Goal: Find specific page/section: Find specific page/section

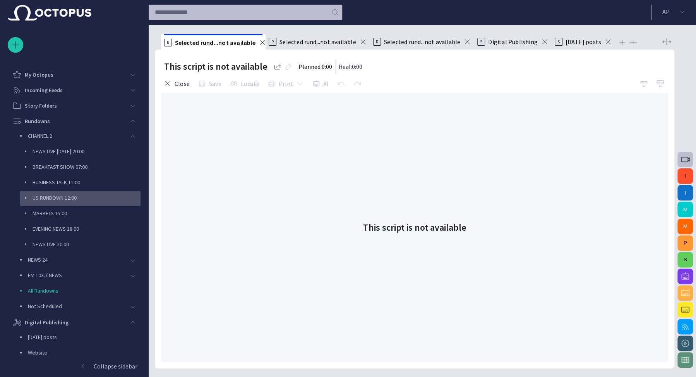
click at [69, 200] on p "US RUNDOWN 12:00" at bounding box center [87, 198] width 108 height 8
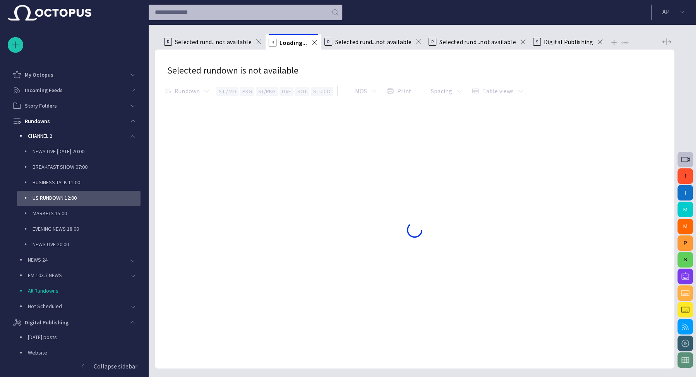
scroll to position [46, 0]
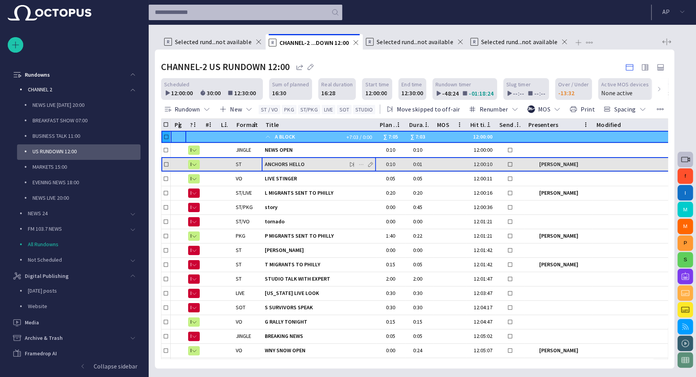
click at [298, 164] on span "ANCHORS HELLO" at bounding box center [319, 164] width 108 height 7
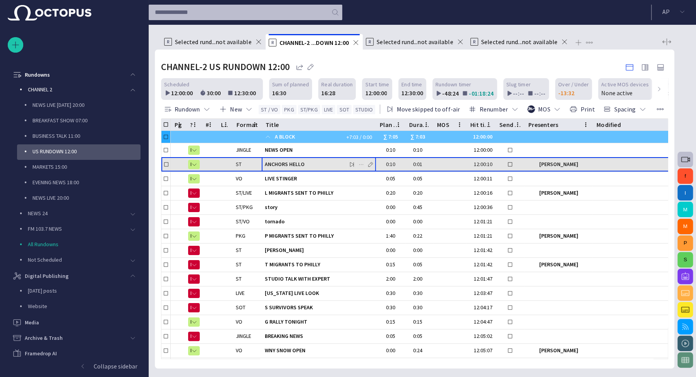
click at [298, 164] on span "ANCHORS HELLO" at bounding box center [319, 164] width 108 height 7
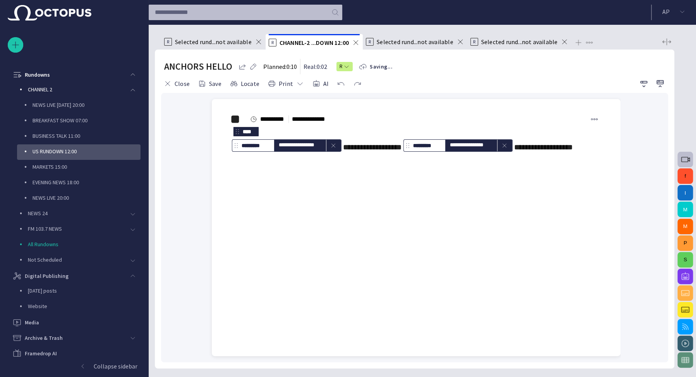
click at [349, 166] on div "**********" at bounding box center [416, 132] width 396 height 67
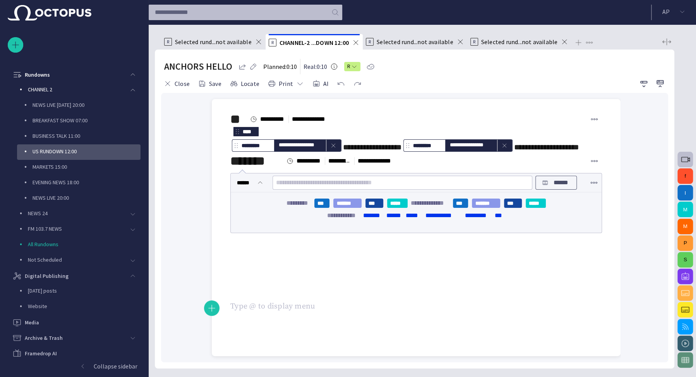
click at [553, 187] on p "******" at bounding box center [560, 182] width 19 height 9
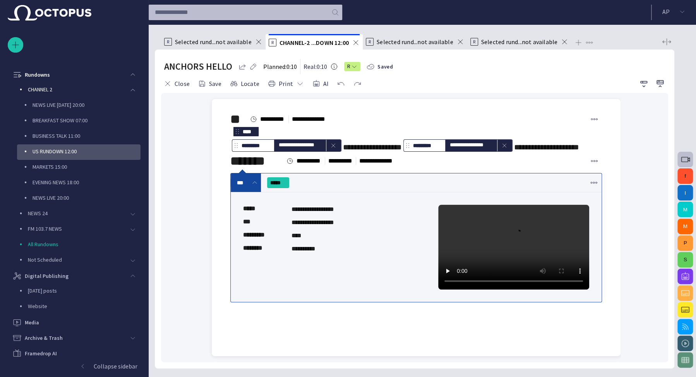
scroll to position [32, 0]
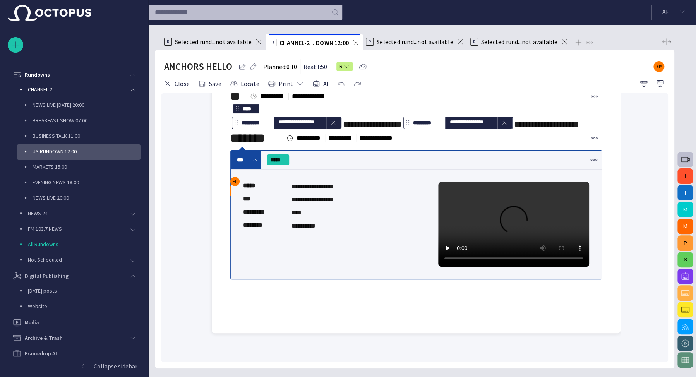
click at [288, 292] on div "﻿ ﻿ ﻿" at bounding box center [416, 286] width 372 height 12
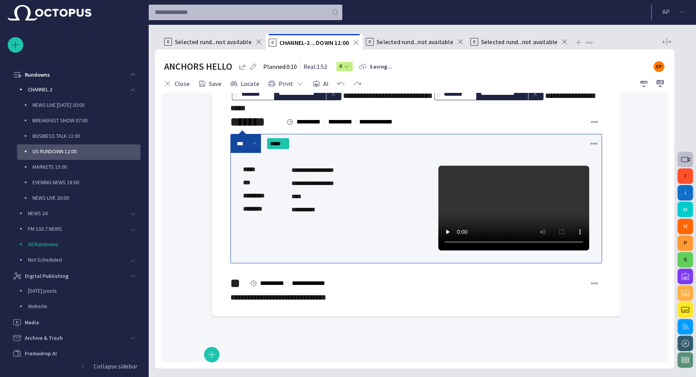
scroll to position [0, 0]
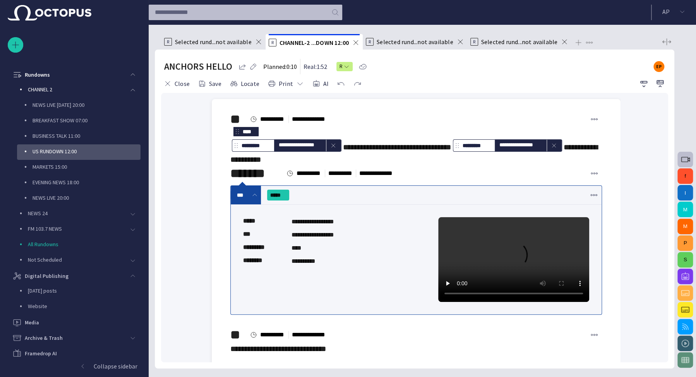
click at [343, 151] on span "**********" at bounding box center [397, 147] width 108 height 8
click at [317, 83] on button "AI" at bounding box center [321, 84] width 22 height 14
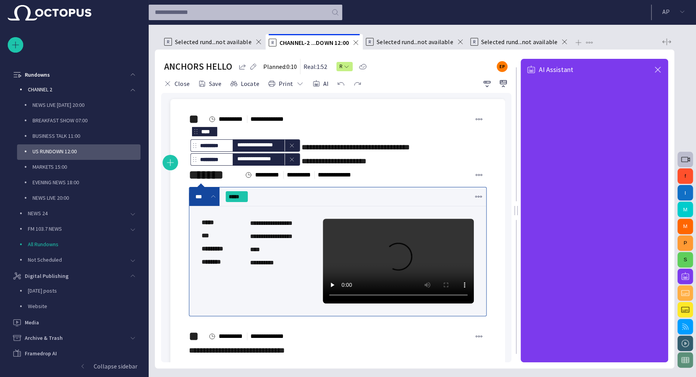
click at [323, 159] on div "**********" at bounding box center [338, 147] width 298 height 40
click at [175, 85] on button "Close" at bounding box center [176, 84] width 31 height 14
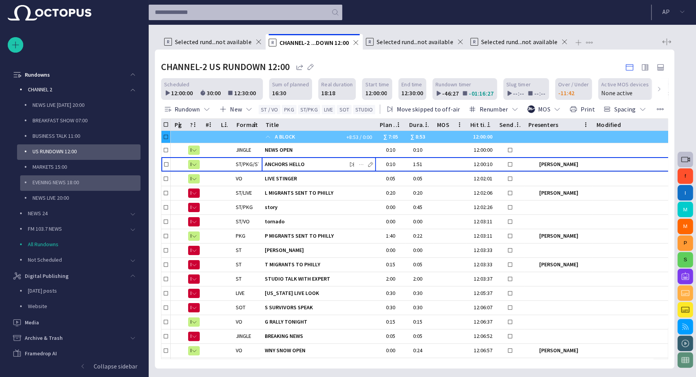
click at [74, 182] on p "EVENING NEWS 18:00" at bounding box center [87, 182] width 108 height 8
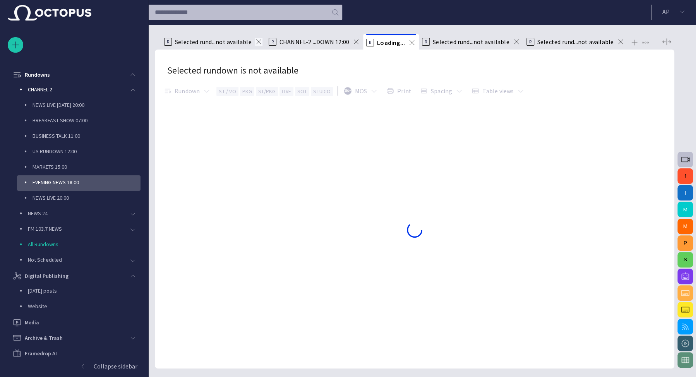
scroll to position [80, 0]
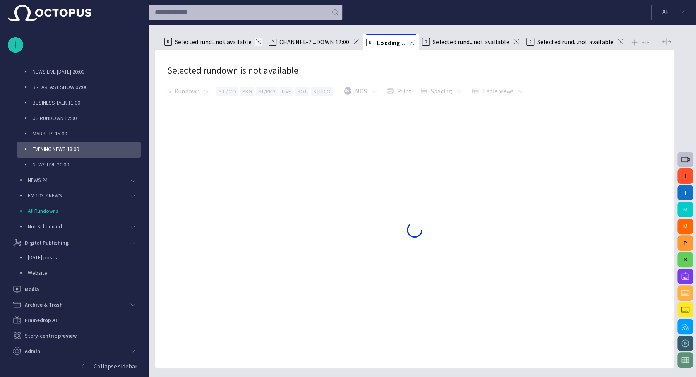
click at [257, 40] on span at bounding box center [259, 42] width 8 height 8
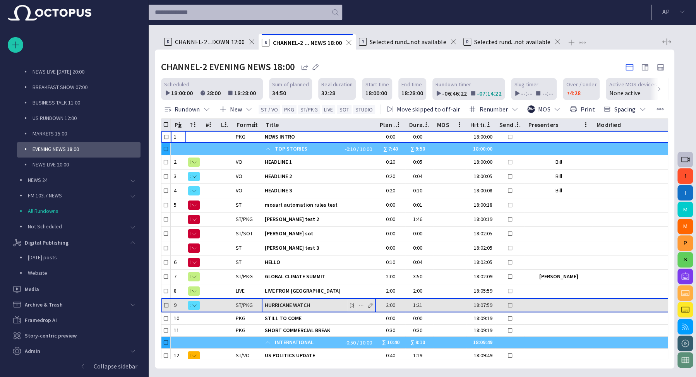
click at [307, 304] on span "HURRICANE WATCH" at bounding box center [319, 305] width 108 height 7
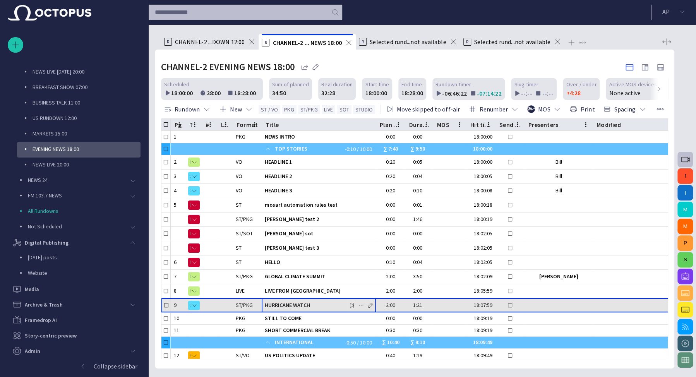
click at [307, 304] on span "HURRICANE WATCH" at bounding box center [319, 305] width 108 height 7
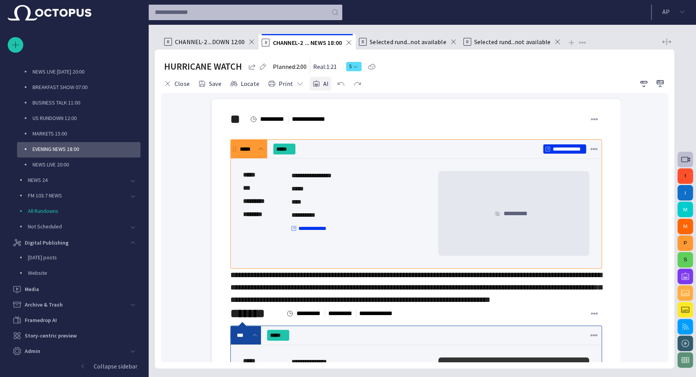
click at [320, 86] on button "AI" at bounding box center [321, 84] width 22 height 14
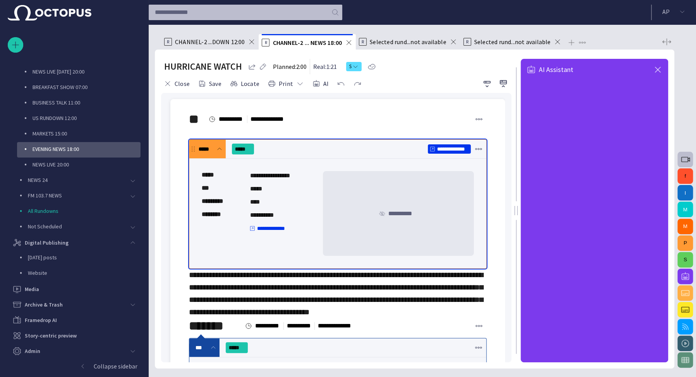
click at [218, 149] on span at bounding box center [219, 149] width 6 height 6
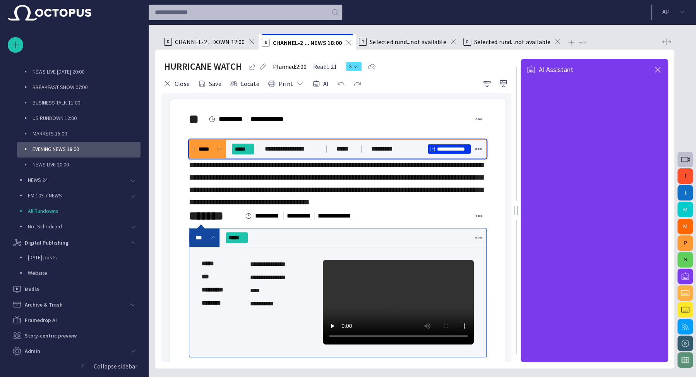
click at [214, 241] on span at bounding box center [213, 238] width 6 height 6
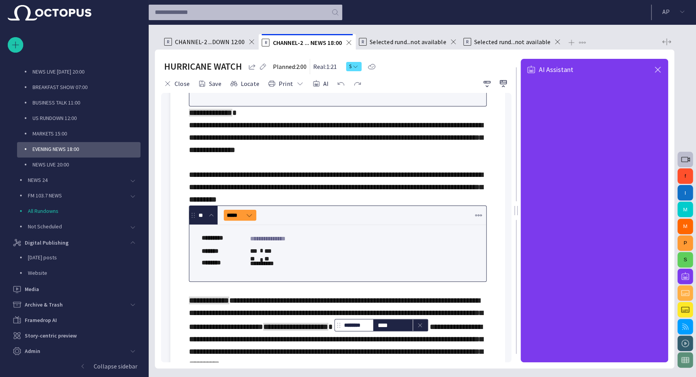
scroll to position [427, 0]
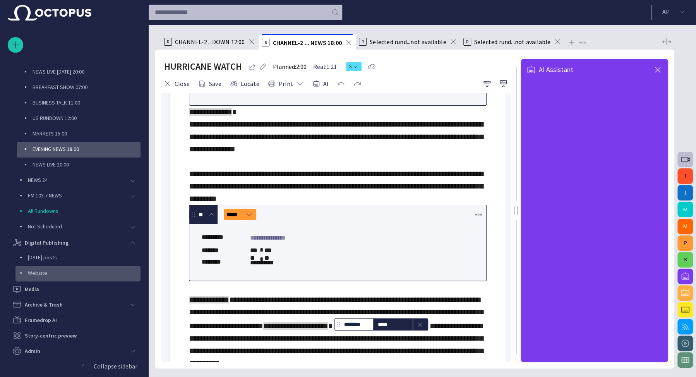
click at [45, 271] on p "Website" at bounding box center [84, 273] width 113 height 8
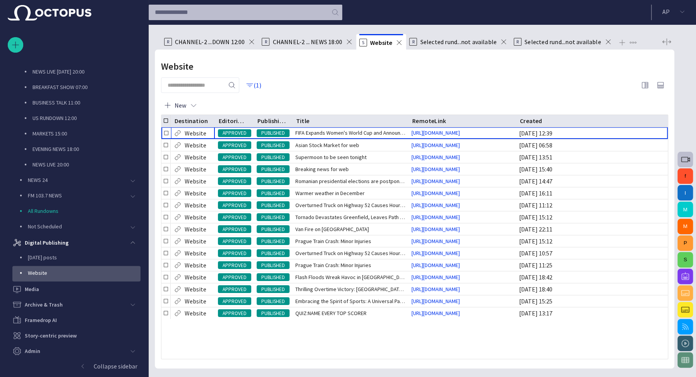
click at [293, 40] on span "CHANNEL-2 ... NEWS 18:00" at bounding box center [308, 42] width 70 height 8
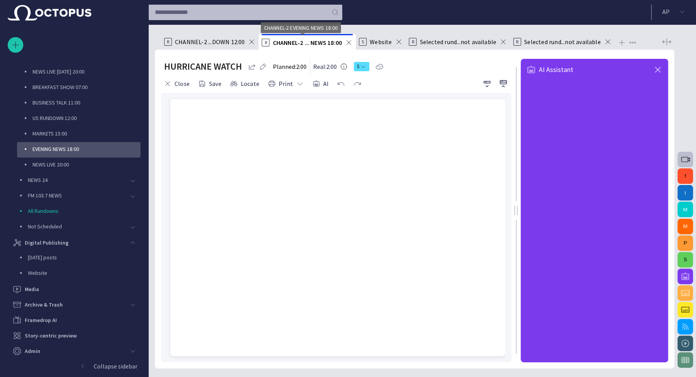
scroll to position [46, 0]
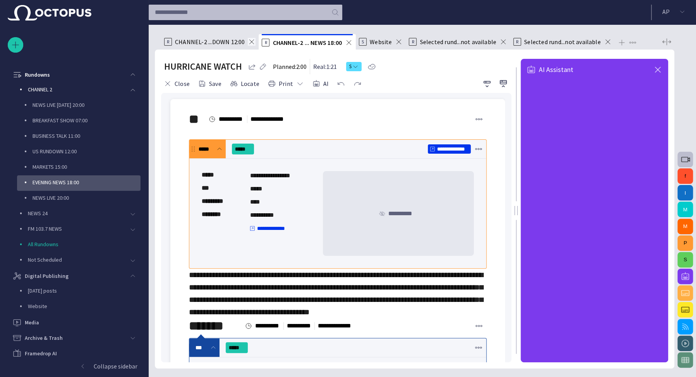
click at [251, 41] on span at bounding box center [252, 42] width 8 height 8
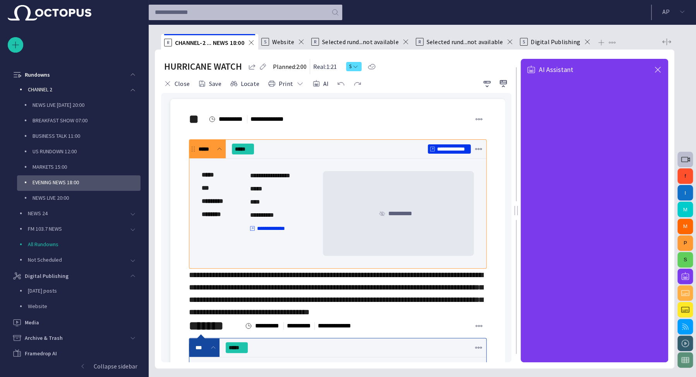
click at [218, 151] on span at bounding box center [219, 149] width 6 height 6
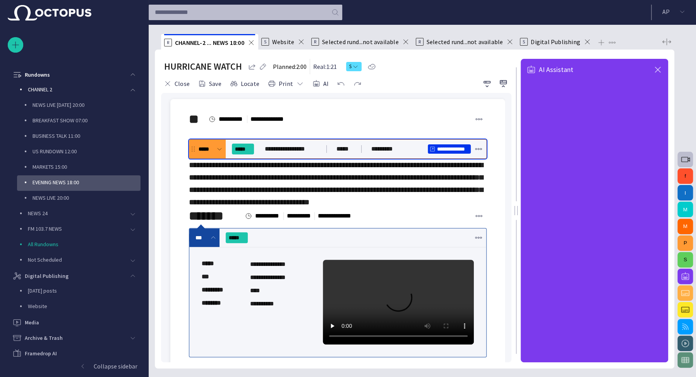
click at [214, 241] on span at bounding box center [213, 238] width 6 height 6
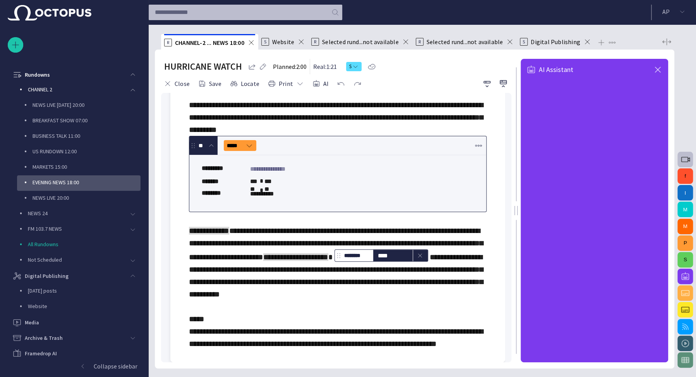
scroll to position [504, 0]
click at [312, 182] on div "**********" at bounding box center [338, 50] width 298 height 599
click at [331, 179] on div "**********" at bounding box center [338, 50] width 298 height 599
click at [166, 188] on span "button" at bounding box center [170, 194] width 9 height 15
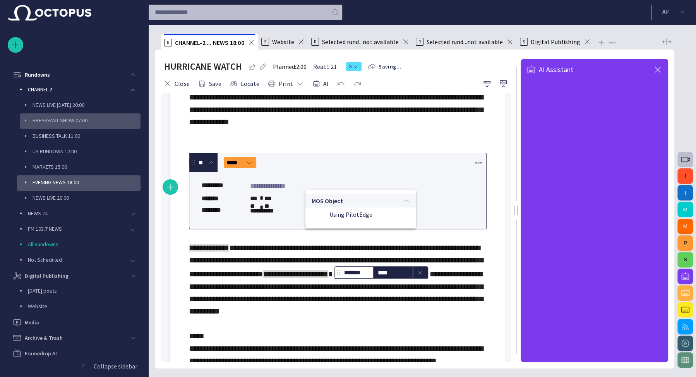
scroll to position [0, 0]
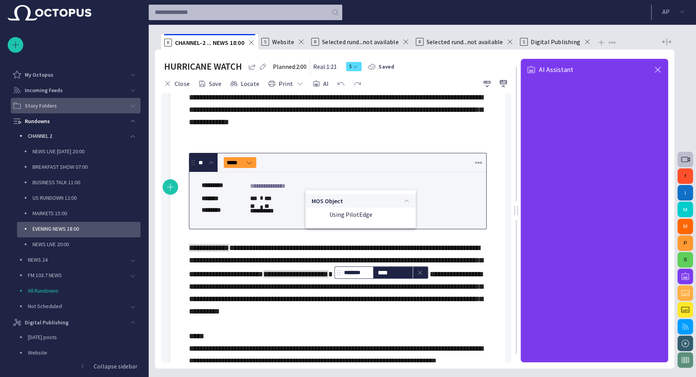
click at [130, 106] on span "main menu" at bounding box center [133, 106] width 6 height 6
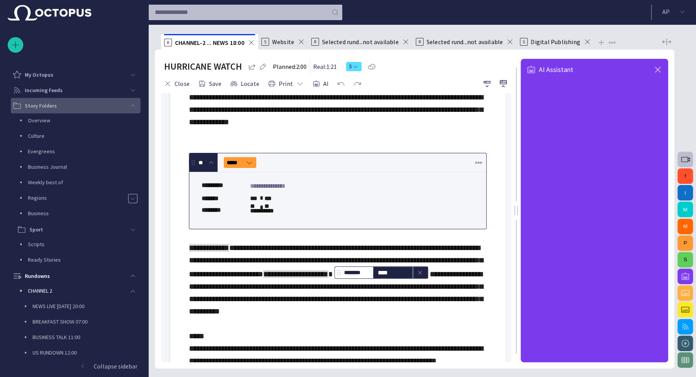
click at [343, 184] on div "**********" at bounding box center [338, 55] width 298 height 623
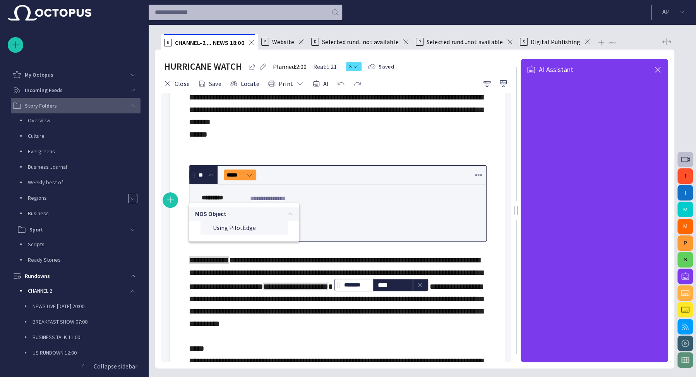
click at [242, 228] on span "Using PilotEdge" at bounding box center [247, 228] width 69 height 8
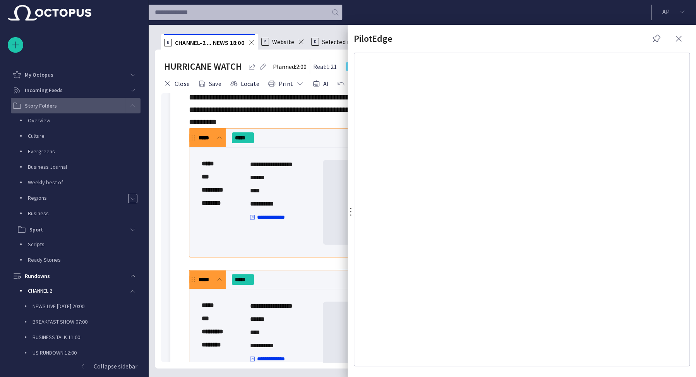
click at [680, 38] on span "button" at bounding box center [678, 38] width 9 height 9
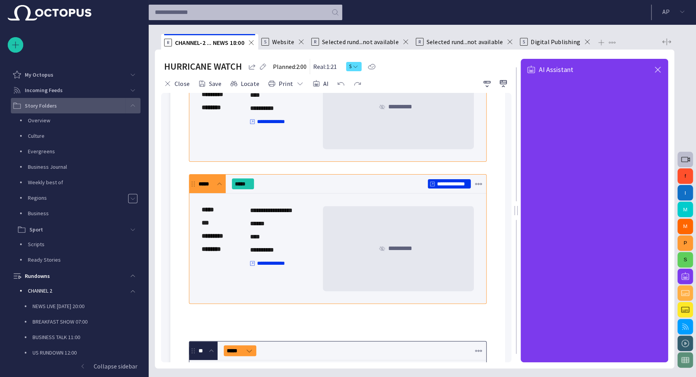
scroll to position [979, 0]
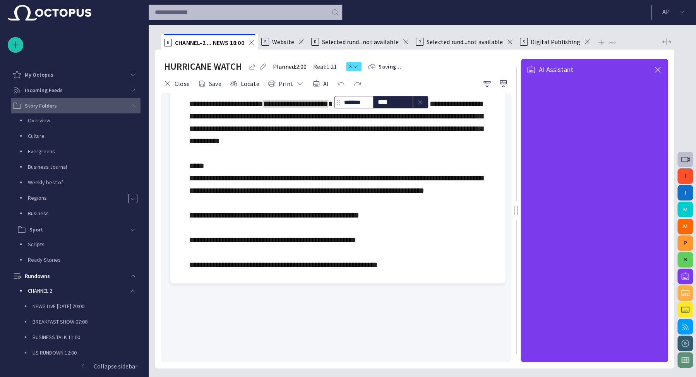
scroll to position [1031, 0]
click at [658, 70] on span "button" at bounding box center [657, 69] width 9 height 9
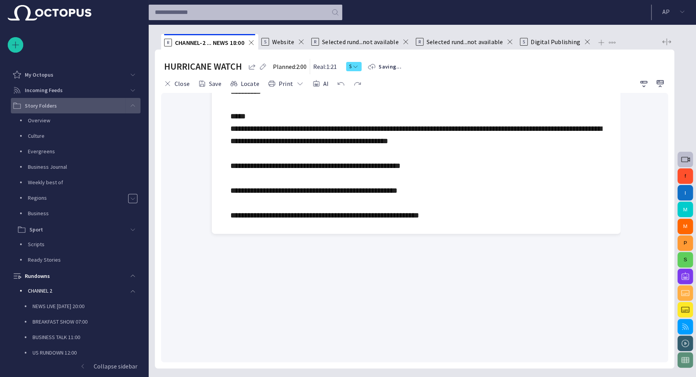
scroll to position [957, 0]
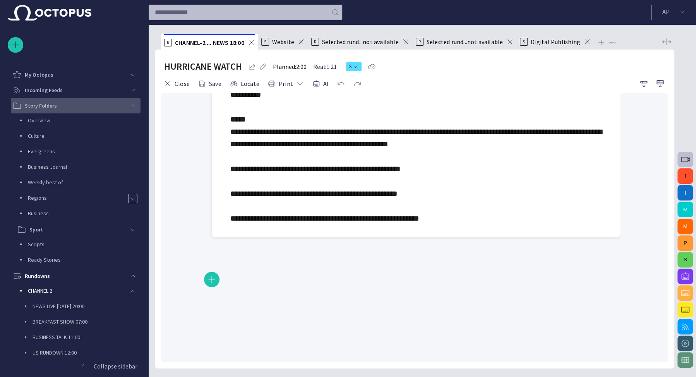
scroll to position [954, 0]
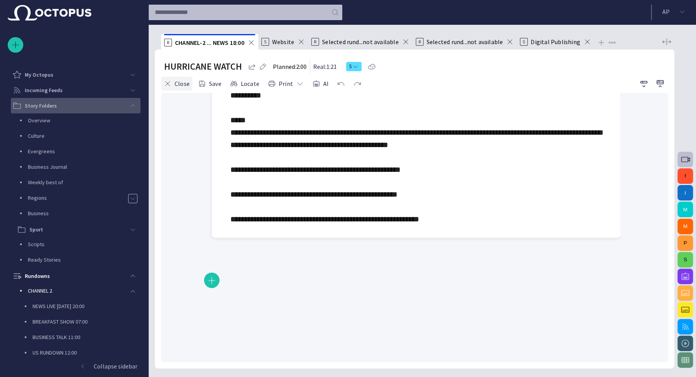
click at [176, 86] on button "Close" at bounding box center [176, 84] width 31 height 14
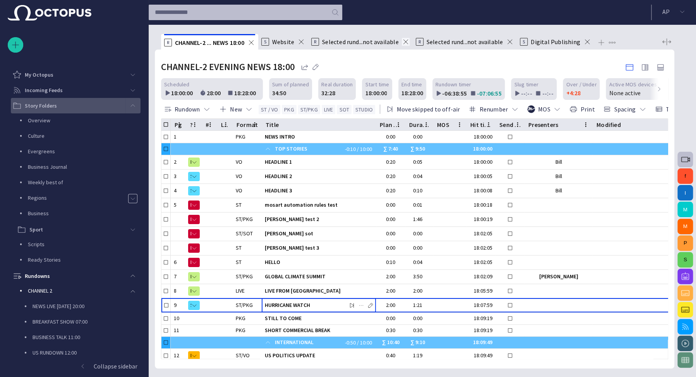
click at [408, 42] on span at bounding box center [406, 42] width 8 height 8
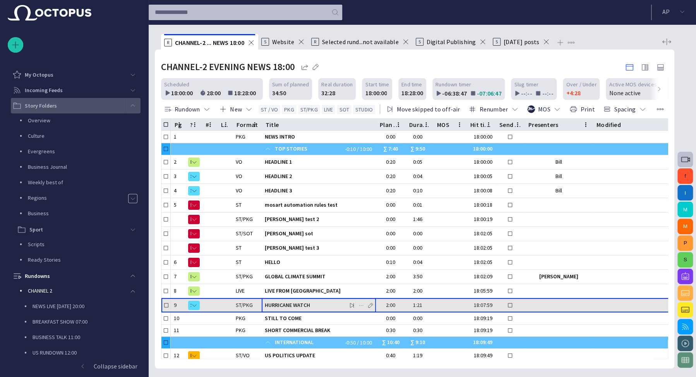
click at [299, 304] on span "HURRICANE WATCH" at bounding box center [319, 305] width 108 height 7
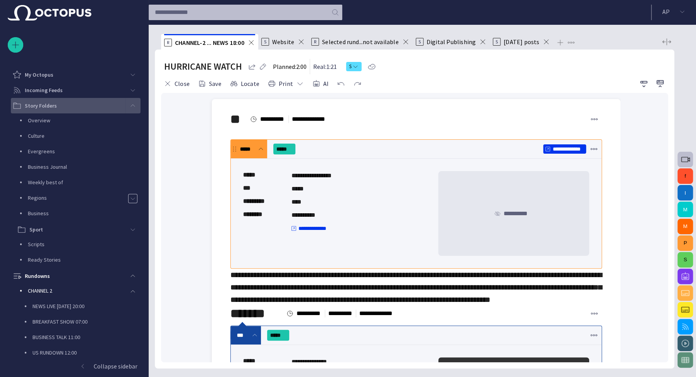
click at [259, 148] on span at bounding box center [261, 149] width 6 height 6
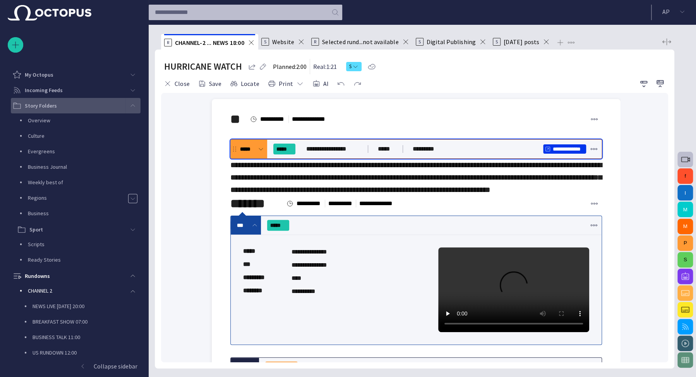
click at [259, 235] on div "***" at bounding box center [246, 225] width 30 height 19
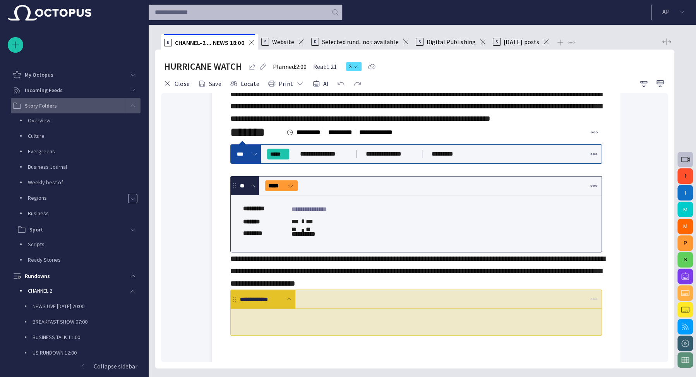
scroll to position [0, 0]
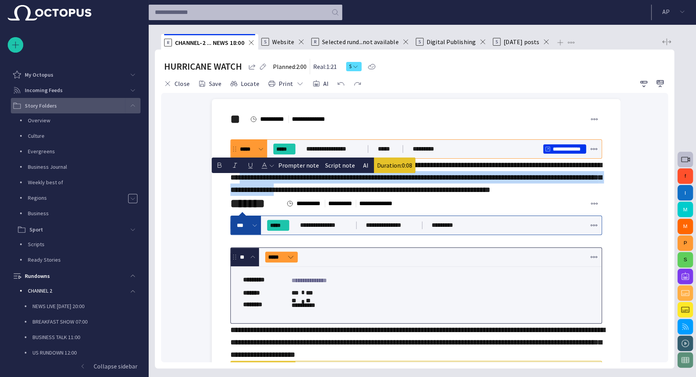
drag, startPoint x: 316, startPoint y: 175, endPoint x: 402, endPoint y: 187, distance: 87.6
click at [402, 187] on span "**********" at bounding box center [416, 177] width 372 height 33
click at [297, 193] on span "**********" at bounding box center [416, 177] width 372 height 33
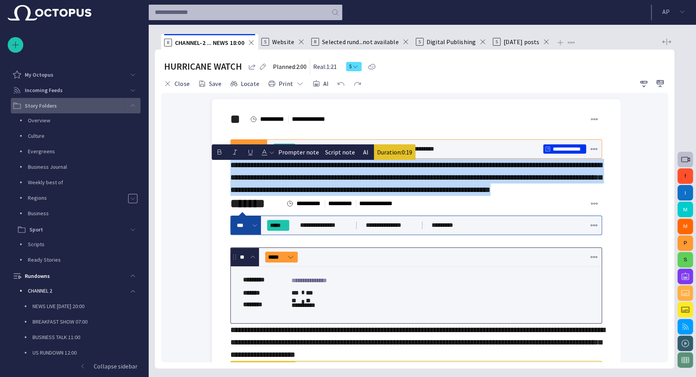
drag, startPoint x: 231, startPoint y: 165, endPoint x: 288, endPoint y: 203, distance: 68.7
click at [288, 196] on div "**********" at bounding box center [416, 161] width 372 height 69
click at [362, 147] on button "AI" at bounding box center [365, 151] width 15 height 15
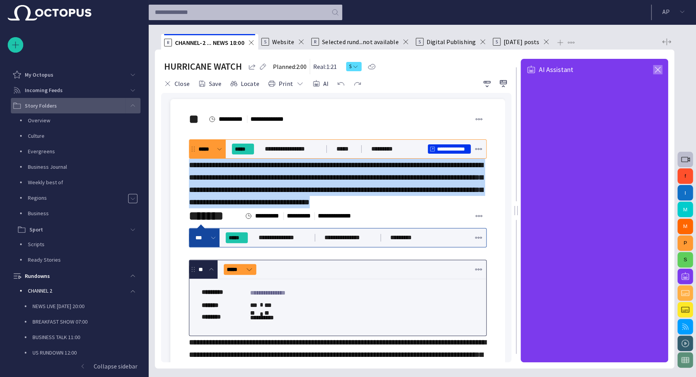
click at [657, 71] on span "button" at bounding box center [657, 69] width 9 height 9
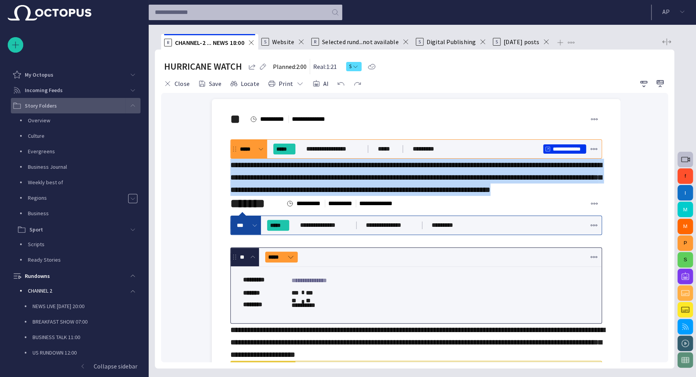
click at [353, 186] on div "**********" at bounding box center [416, 161] width 372 height 69
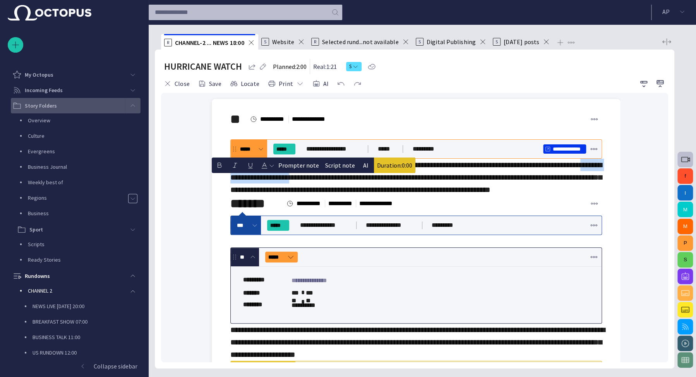
drag, startPoint x: 276, startPoint y: 176, endPoint x: 379, endPoint y: 183, distance: 103.6
click at [379, 183] on span "**********" at bounding box center [416, 177] width 372 height 33
click at [273, 164] on span "button" at bounding box center [272, 166] width 6 height 6
click at [273, 164] on div at bounding box center [348, 188] width 696 height 377
drag, startPoint x: 300, startPoint y: 176, endPoint x: 344, endPoint y: 181, distance: 44.0
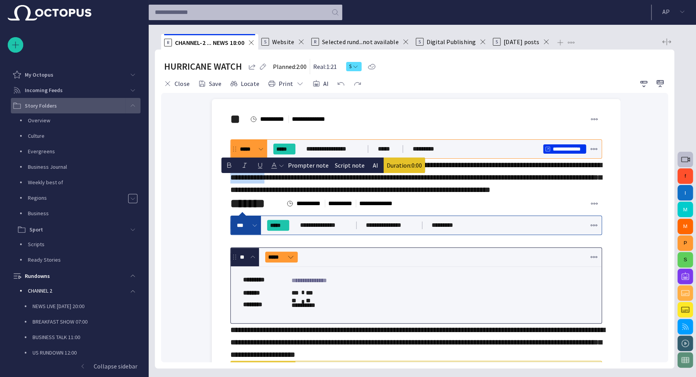
click at [344, 181] on span "**********" at bounding box center [416, 177] width 372 height 33
click at [452, 190] on span "**********" at bounding box center [416, 177] width 372 height 33
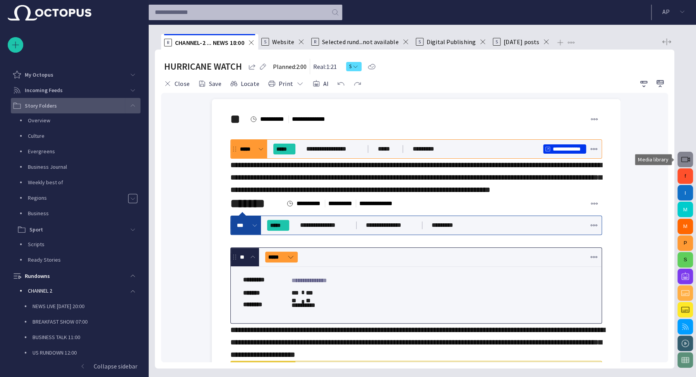
click at [686, 159] on span "button" at bounding box center [685, 159] width 9 height 9
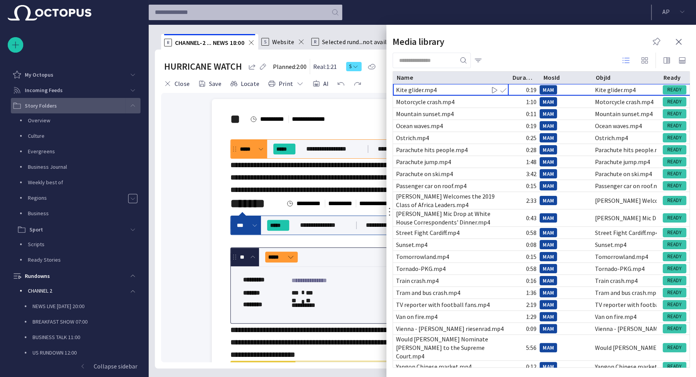
click at [656, 43] on span "button" at bounding box center [656, 41] width 9 height 9
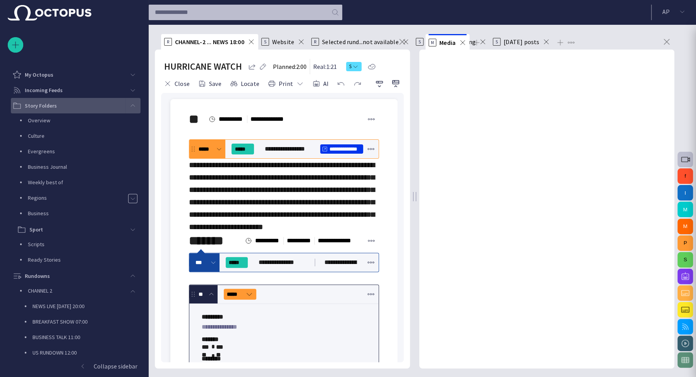
scroll to position [250, 0]
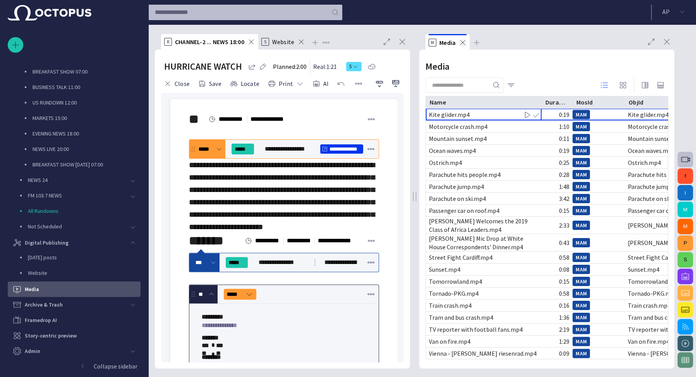
click at [461, 43] on span at bounding box center [463, 43] width 8 height 8
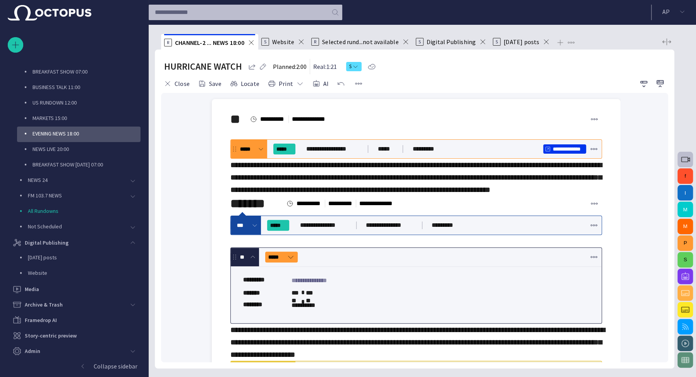
scroll to position [201, 0]
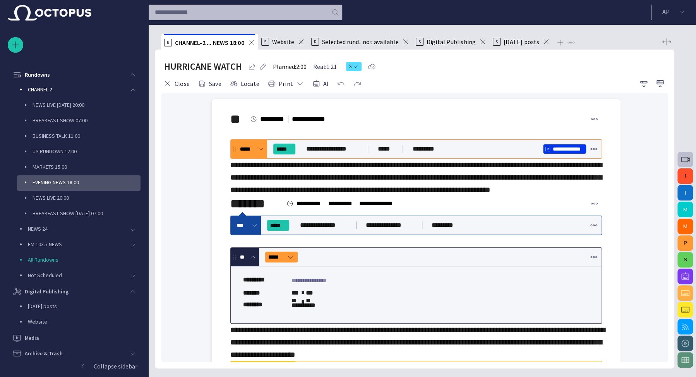
click at [256, 228] on span at bounding box center [255, 225] width 6 height 6
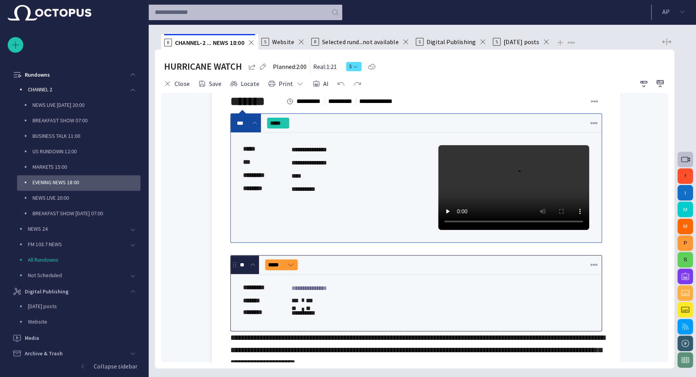
scroll to position [89, 0]
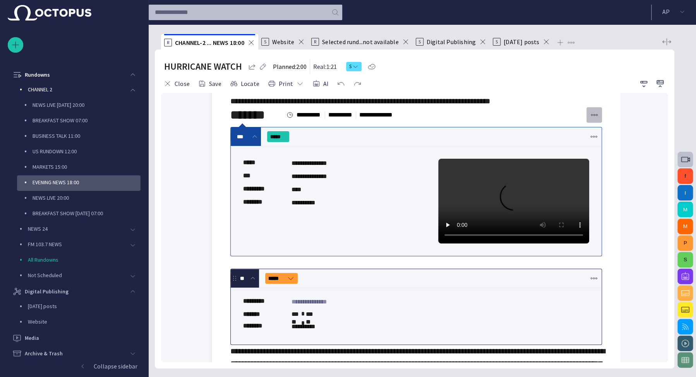
click at [591, 119] on span "button" at bounding box center [594, 115] width 8 height 8
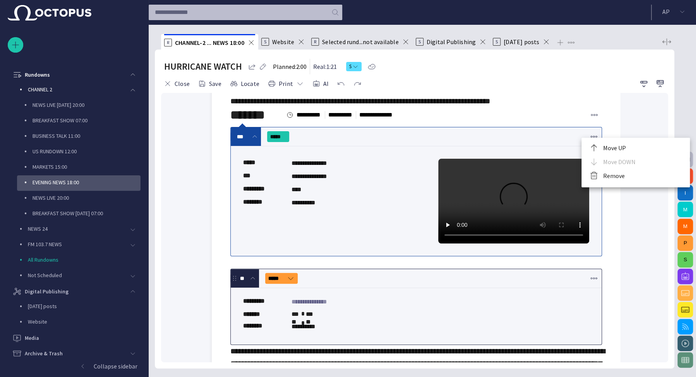
click at [618, 175] on li "Remove" at bounding box center [635, 176] width 108 height 14
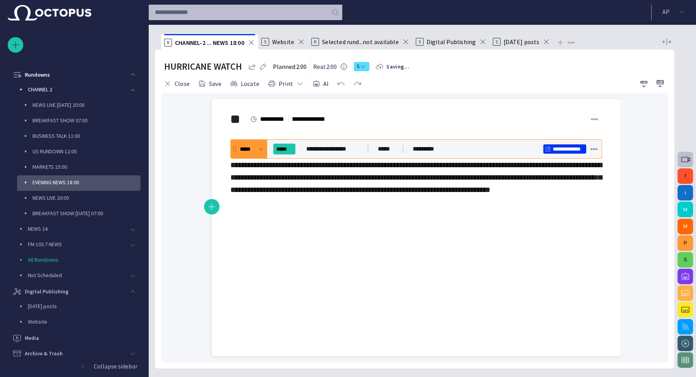
scroll to position [0, 0]
click at [300, 196] on div "**********" at bounding box center [416, 161] width 372 height 69
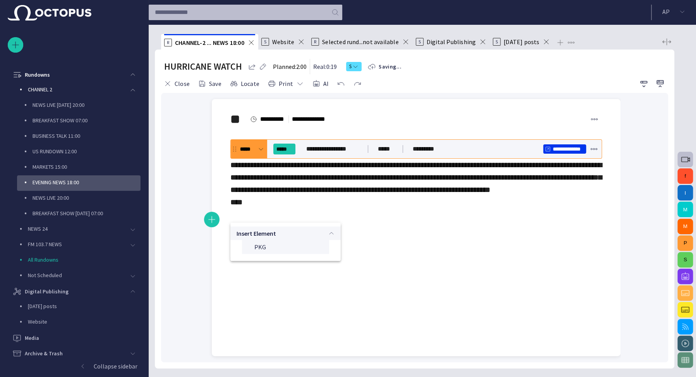
click at [277, 247] on span "PKG" at bounding box center [288, 247] width 69 height 8
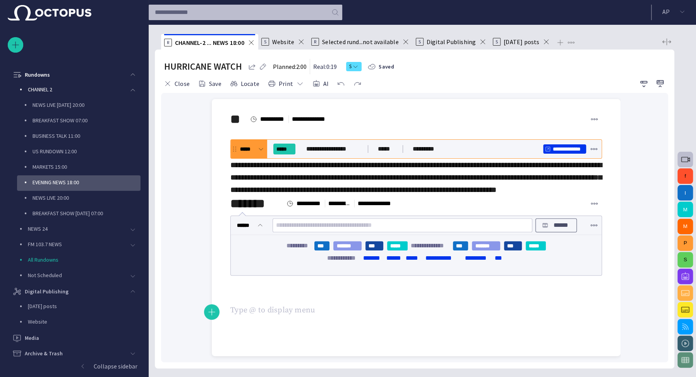
click at [551, 230] on p "******" at bounding box center [560, 225] width 19 height 9
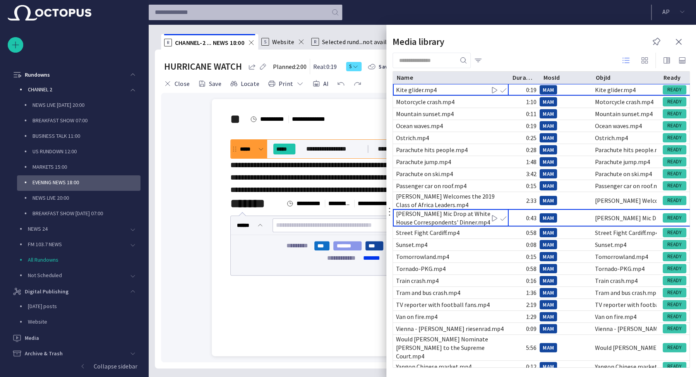
click at [470, 210] on div "[PERSON_NAME] Mic Drop at White House Correspondents' Dinner.mp4" at bounding box center [451, 217] width 110 height 17
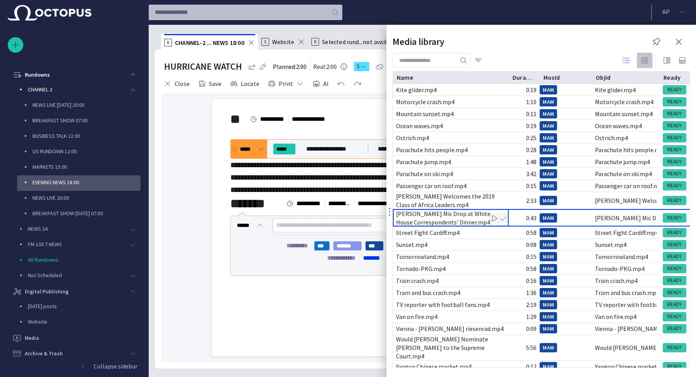
click at [644, 58] on span "button" at bounding box center [644, 60] width 9 height 9
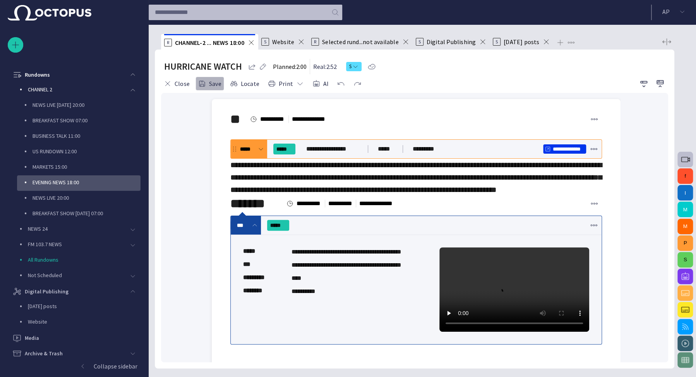
click at [206, 85] on button "Save" at bounding box center [210, 84] width 29 height 14
click at [177, 81] on button "Close" at bounding box center [176, 84] width 31 height 14
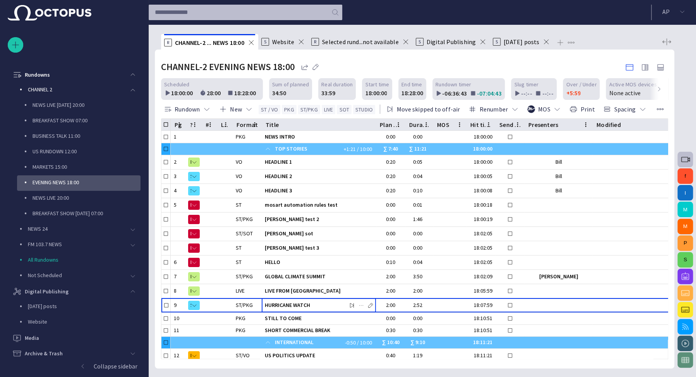
click at [658, 88] on span at bounding box center [659, 89] width 6 height 6
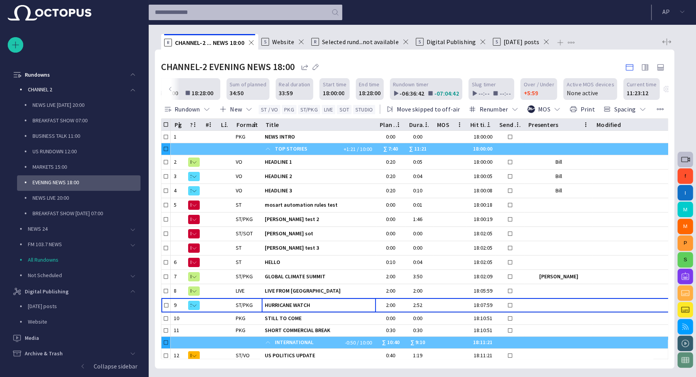
click at [663, 88] on span "button" at bounding box center [667, 89] width 8 height 8
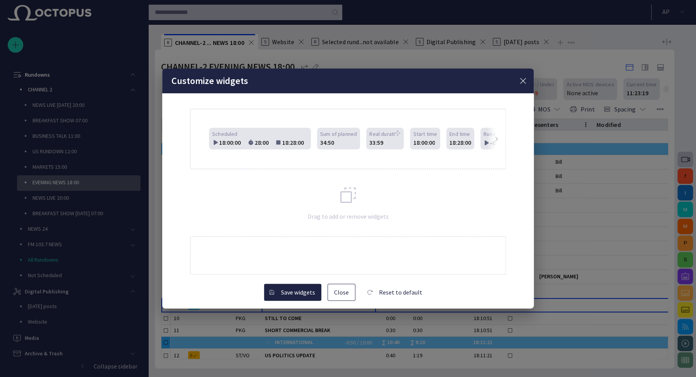
scroll to position [0, 238]
click at [350, 292] on button "Close" at bounding box center [342, 292] width 28 height 17
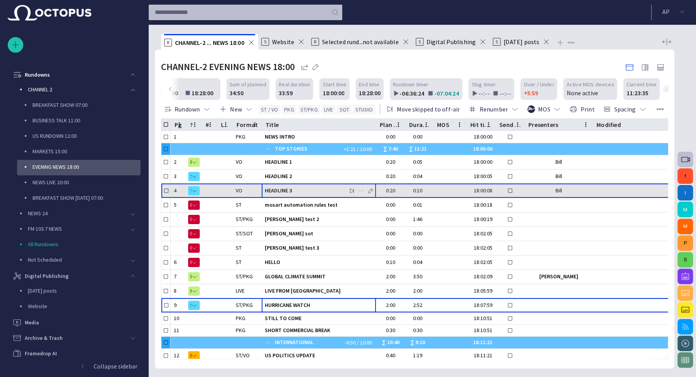
click at [302, 186] on div "HEADLINE 3" at bounding box center [319, 191] width 108 height 14
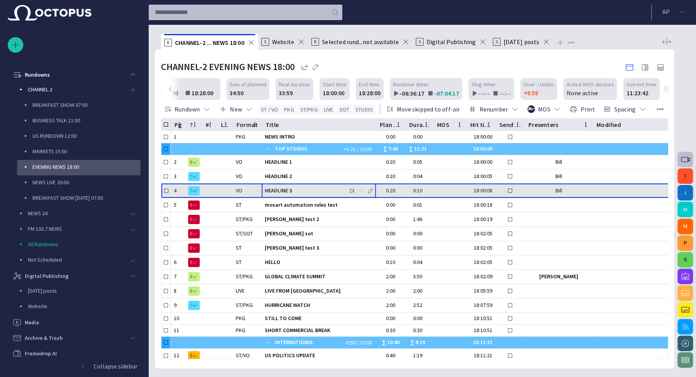
click at [361, 190] on span "button" at bounding box center [361, 191] width 6 height 6
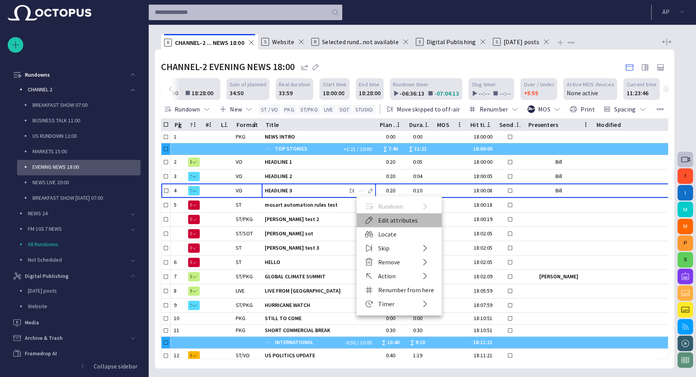
click at [399, 218] on li "Edit attributes" at bounding box center [399, 220] width 85 height 14
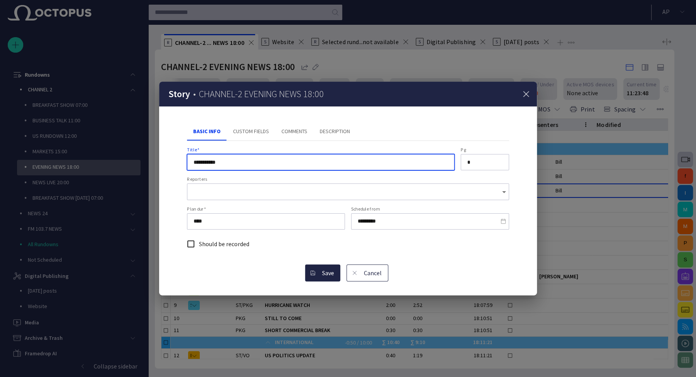
click at [247, 131] on button "Custom Fields" at bounding box center [251, 131] width 48 height 19
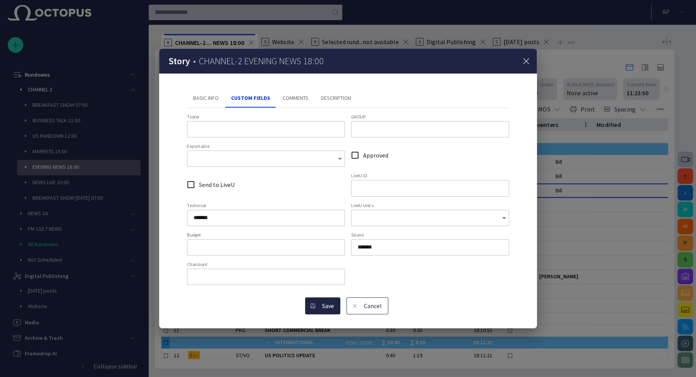
click at [296, 98] on button "Comments" at bounding box center [295, 98] width 38 height 19
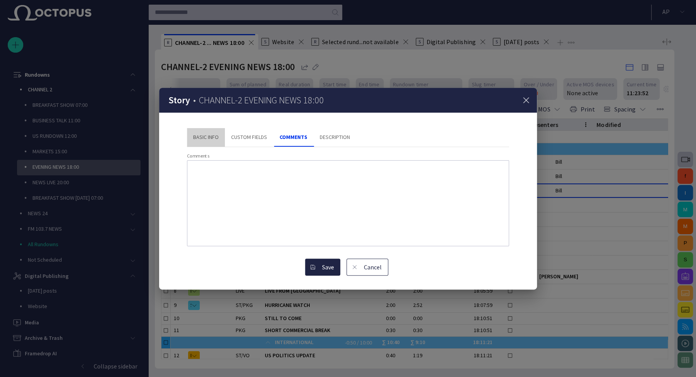
click at [209, 139] on button "Basic Info" at bounding box center [206, 137] width 38 height 19
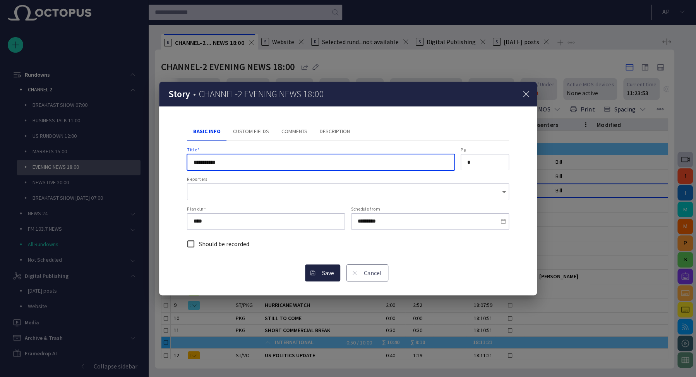
click at [369, 272] on button "Cancel" at bounding box center [367, 272] width 42 height 17
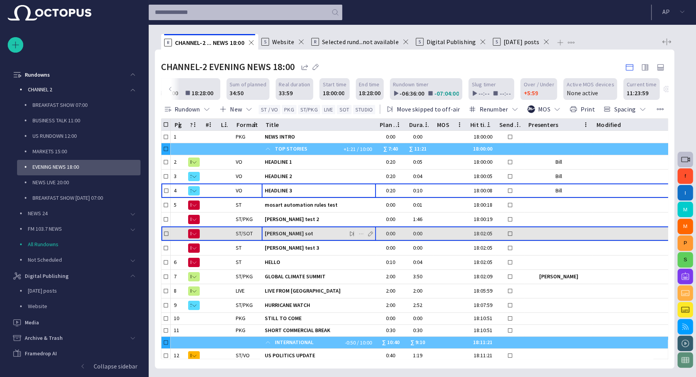
click at [371, 233] on span "button" at bounding box center [370, 234] width 6 height 6
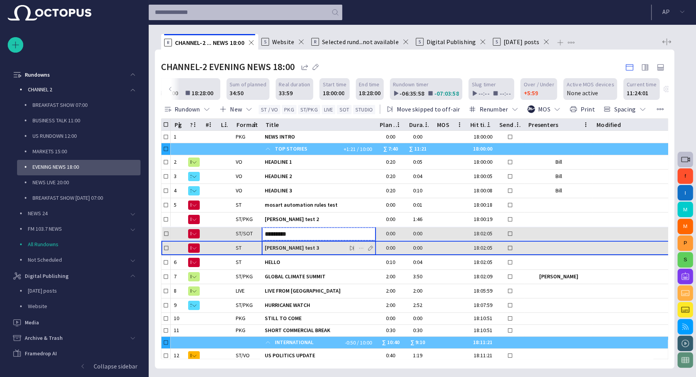
click at [316, 244] on span "[PERSON_NAME] test 3" at bounding box center [319, 247] width 108 height 7
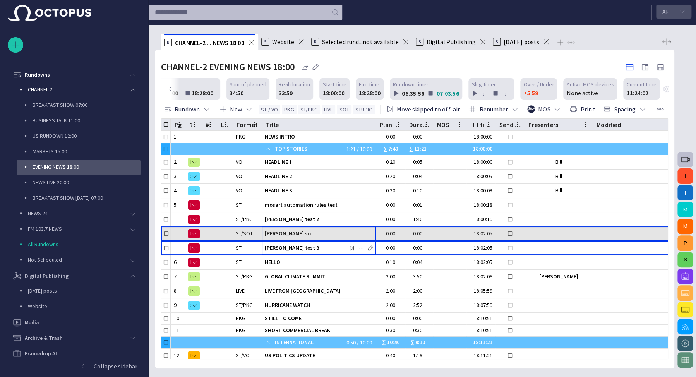
click at [679, 15] on span "button" at bounding box center [682, 12] width 6 height 6
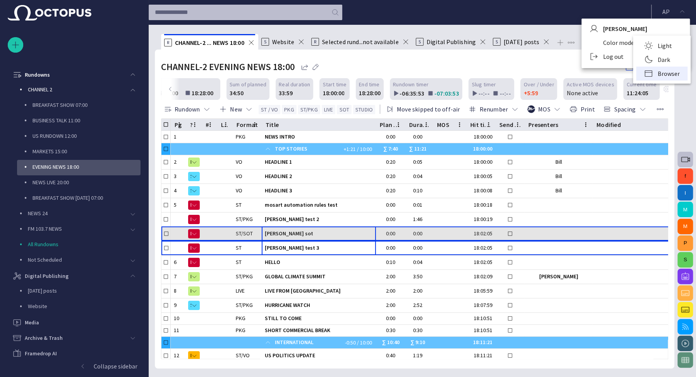
click at [666, 60] on li "Dark" at bounding box center [661, 60] width 51 height 14
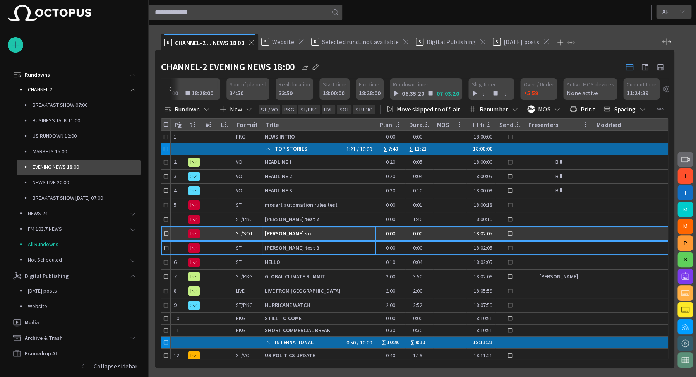
click at [680, 15] on span "button" at bounding box center [682, 12] width 6 height 6
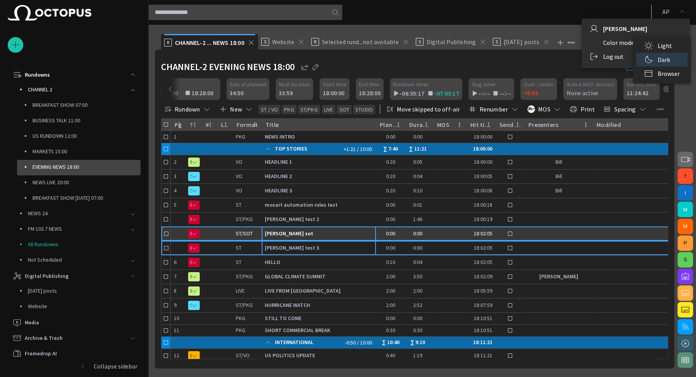
click at [667, 72] on li "Browser" at bounding box center [661, 74] width 51 height 14
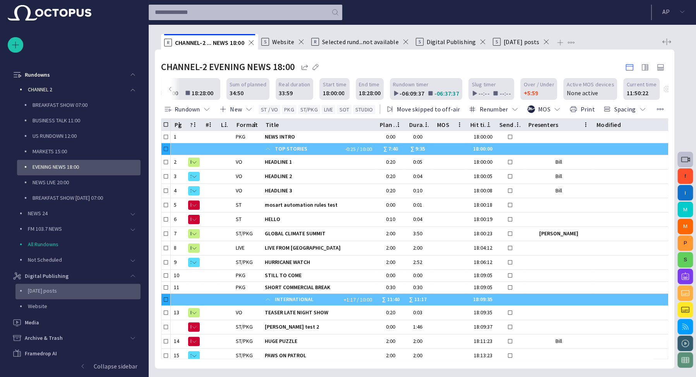
click at [98, 295] on div "[DATE] posts" at bounding box center [78, 290] width 123 height 11
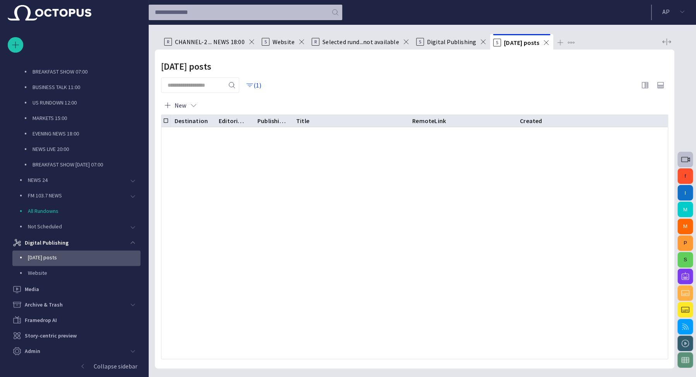
scroll to position [369, 0]
